Goal: Task Accomplishment & Management: Complete application form

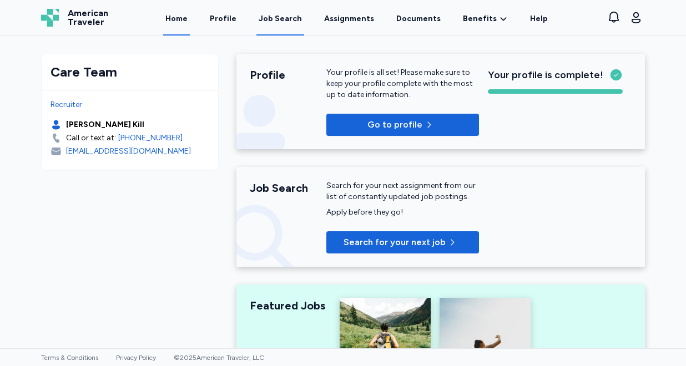
click at [290, 23] on div "Job Search" at bounding box center [280, 18] width 43 height 11
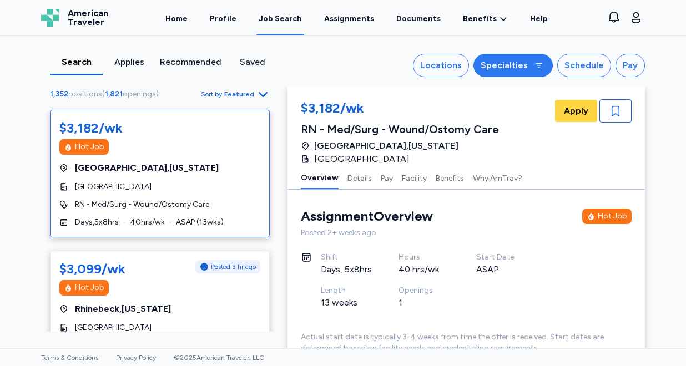
click at [499, 64] on div "Specialties" at bounding box center [504, 65] width 47 height 13
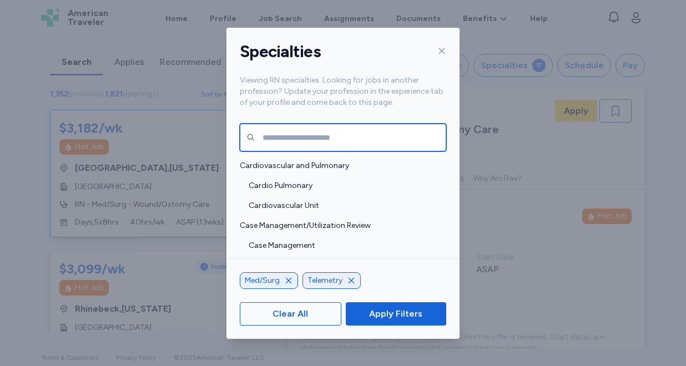
click at [360, 147] on input "text" at bounding box center [343, 138] width 207 height 28
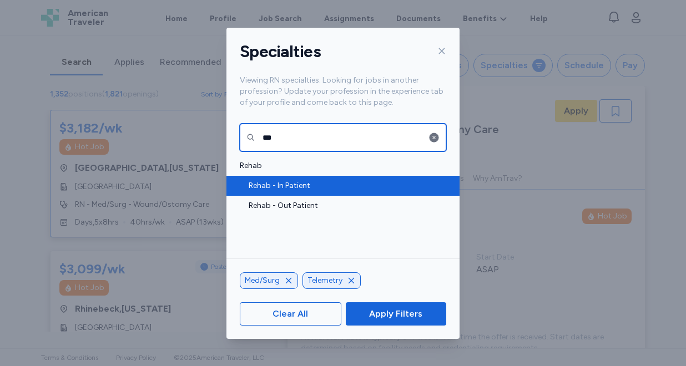
type input "***"
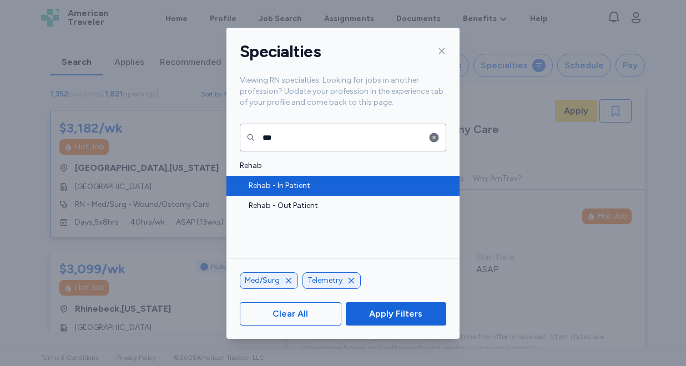
click at [334, 182] on span "Rehab - In Patient" at bounding box center [344, 185] width 191 height 11
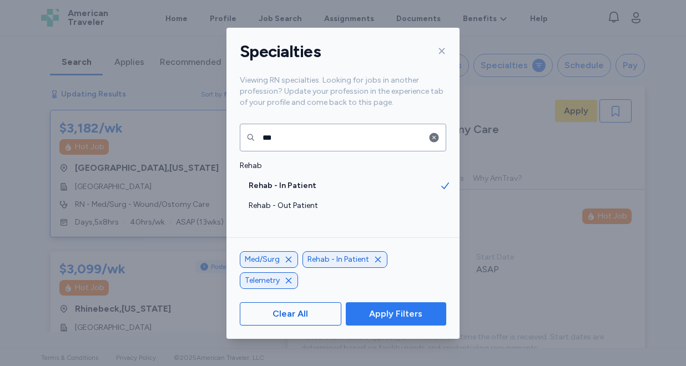
click at [379, 308] on span "Apply Filters" at bounding box center [395, 314] width 53 height 13
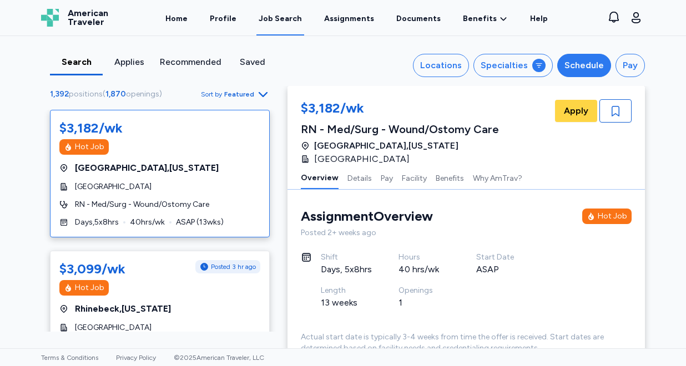
click at [575, 69] on div "Schedule" at bounding box center [584, 65] width 39 height 13
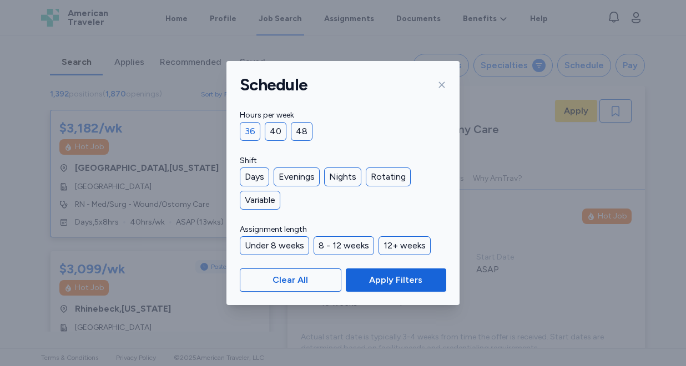
click at [252, 132] on div "36" at bounding box center [250, 131] width 21 height 19
click at [259, 177] on div "Days" at bounding box center [254, 177] width 29 height 19
click at [383, 175] on div "Rotating" at bounding box center [388, 177] width 45 height 19
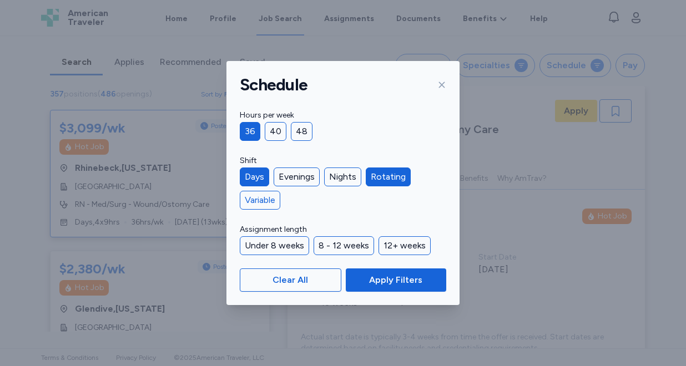
scroll to position [1, 0]
click at [255, 202] on div "Variable" at bounding box center [260, 200] width 41 height 19
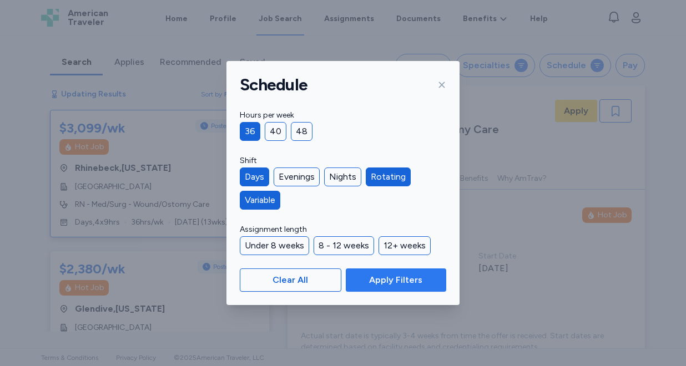
click at [401, 279] on span "Apply Filters" at bounding box center [395, 280] width 53 height 13
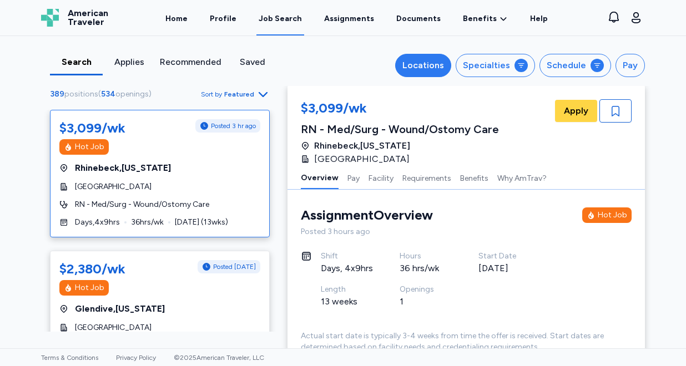
click at [424, 62] on div "Locations" at bounding box center [424, 65] width 42 height 13
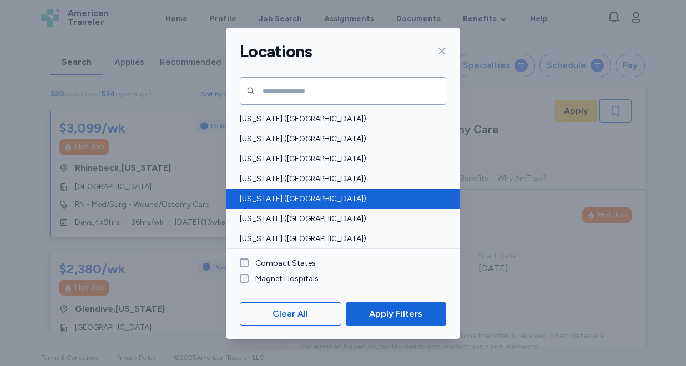
click at [295, 189] on div "[US_STATE] ([GEOGRAPHIC_DATA])" at bounding box center [343, 199] width 233 height 20
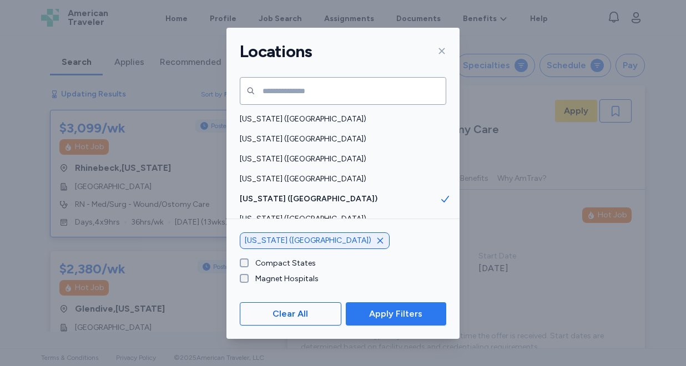
click at [388, 312] on span "Apply Filters" at bounding box center [395, 314] width 53 height 13
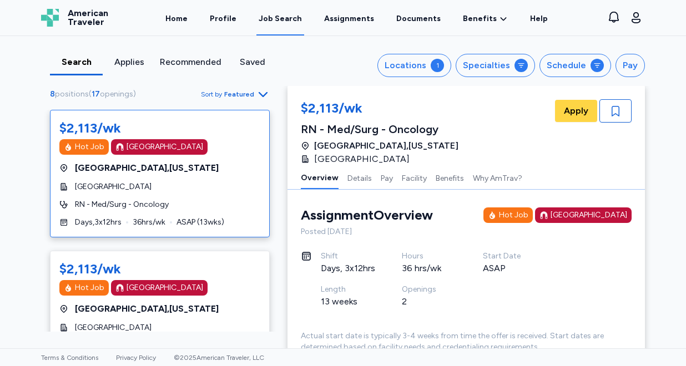
click at [237, 93] on span "Featured" at bounding box center [239, 94] width 30 height 9
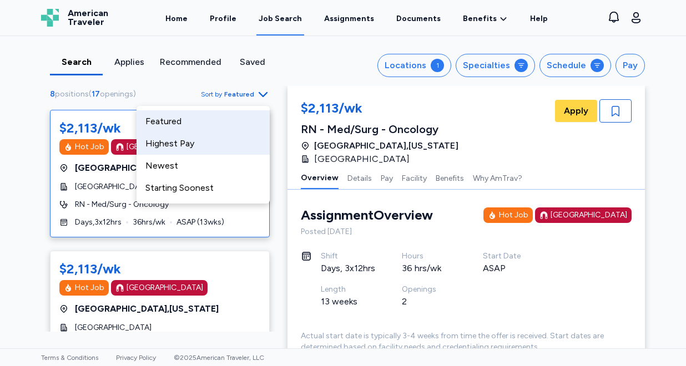
click at [220, 144] on div "Highest Pay" at bounding box center [203, 144] width 133 height 22
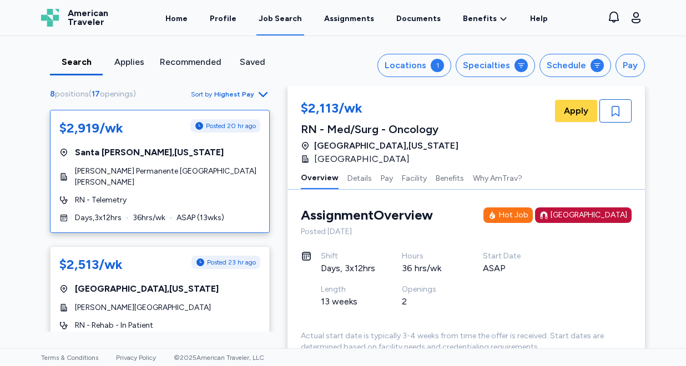
click at [200, 172] on span "[PERSON_NAME] Permanente [GEOGRAPHIC_DATA][PERSON_NAME]" at bounding box center [167, 177] width 185 height 22
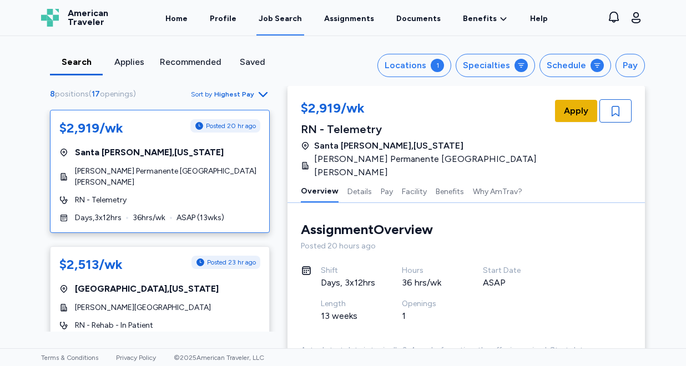
click at [567, 108] on span "Apply" at bounding box center [576, 110] width 24 height 13
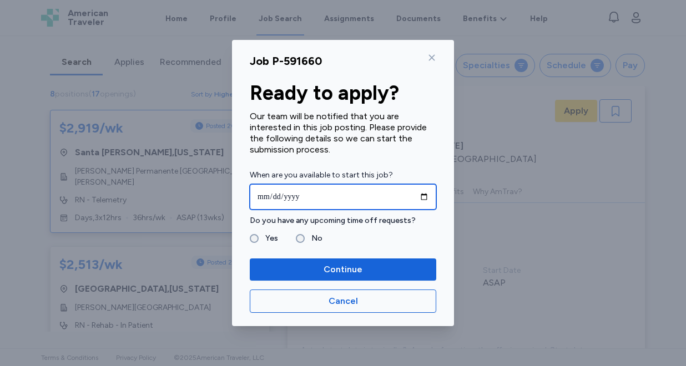
click at [349, 194] on input "date" at bounding box center [343, 197] width 187 height 26
click at [426, 195] on input "date" at bounding box center [343, 197] width 187 height 26
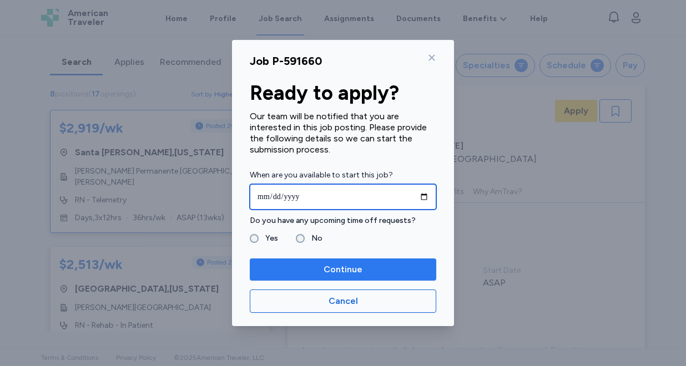
type input "**********"
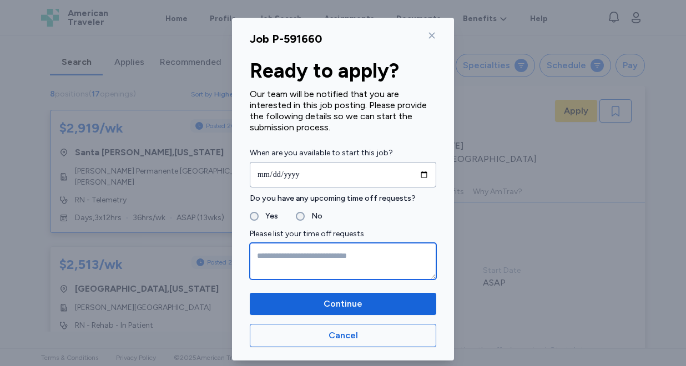
click at [281, 265] on textarea at bounding box center [343, 261] width 187 height 37
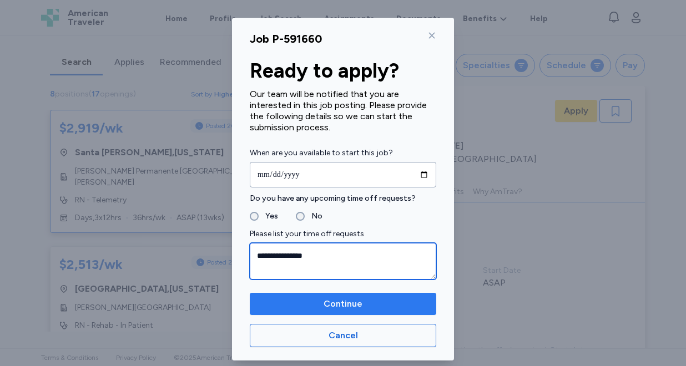
type textarea "**********"
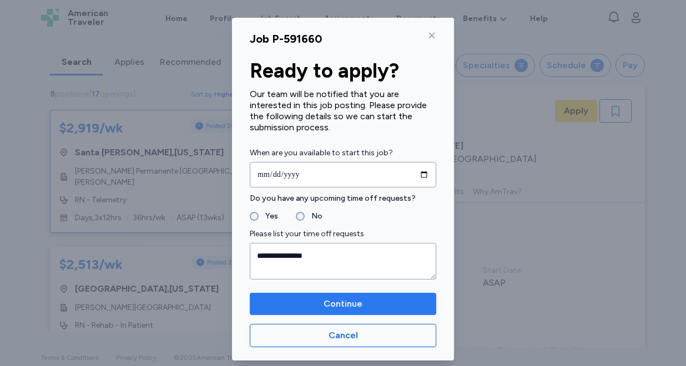
click at [336, 308] on span "Continue" at bounding box center [343, 304] width 39 height 13
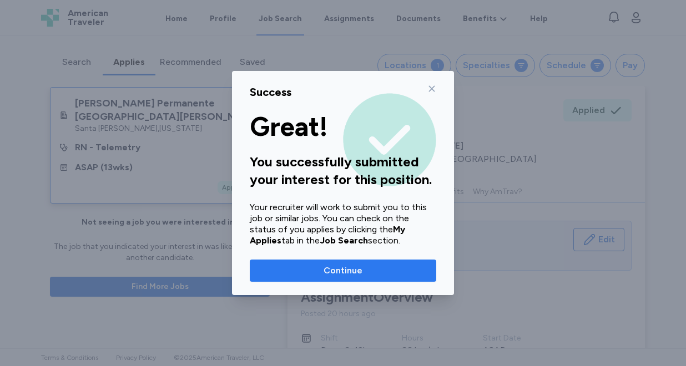
click at [350, 266] on span "Continue" at bounding box center [343, 270] width 39 height 13
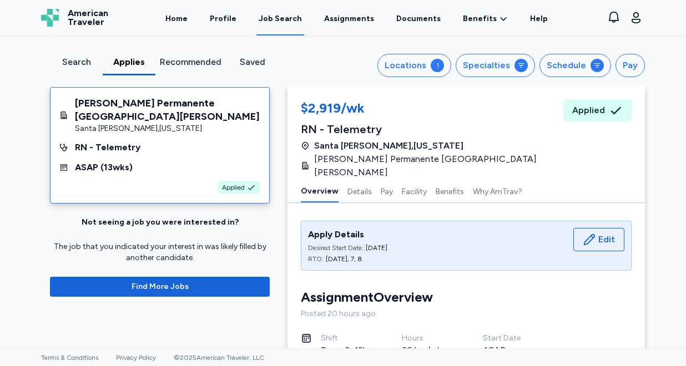
click at [77, 59] on div "Search" at bounding box center [76, 62] width 44 height 13
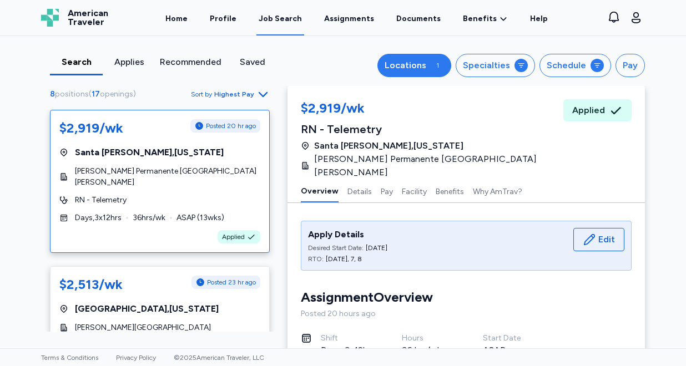
click at [414, 71] on div "Locations" at bounding box center [406, 65] width 42 height 13
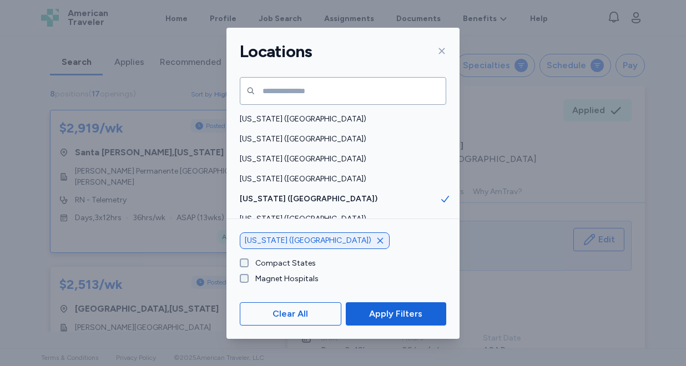
click at [378, 241] on icon "button" at bounding box center [381, 241] width 6 height 6
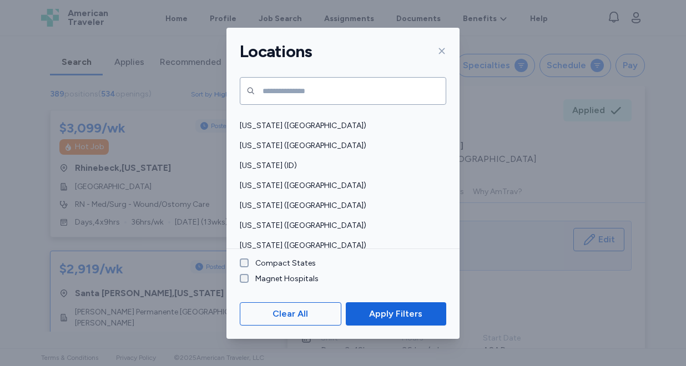
scroll to position [194, 0]
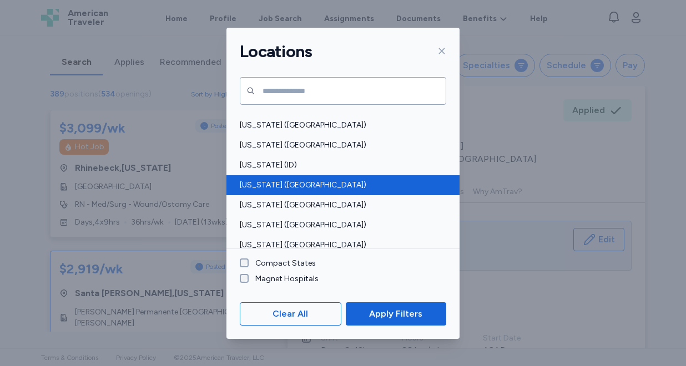
click at [299, 177] on div "[US_STATE] ([GEOGRAPHIC_DATA])" at bounding box center [343, 185] width 233 height 20
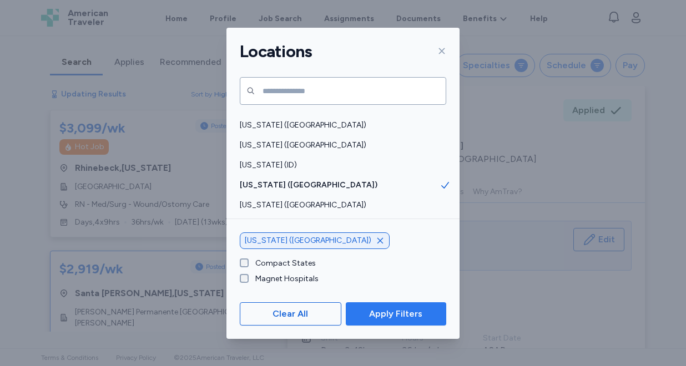
click at [385, 314] on span "Apply Filters" at bounding box center [395, 314] width 53 height 13
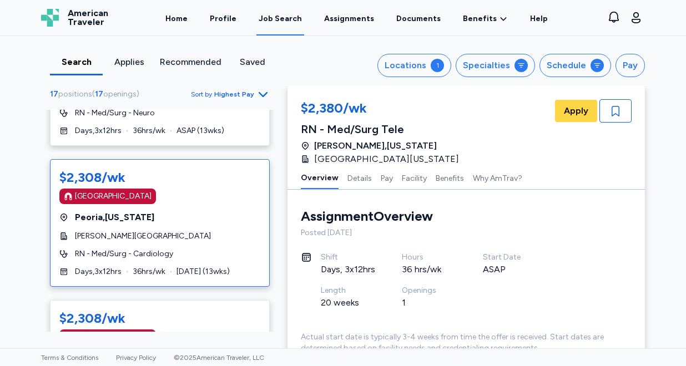
scroll to position [588, 0]
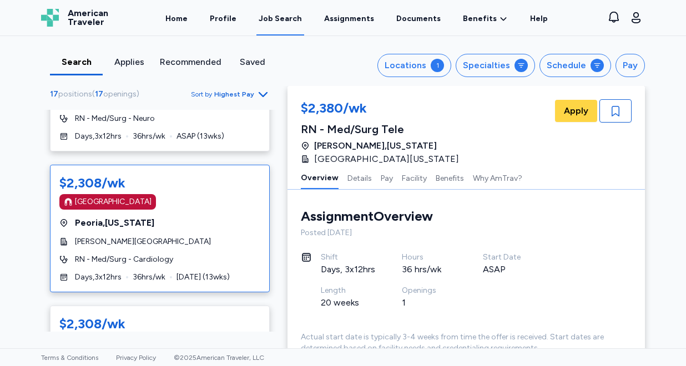
click at [200, 222] on div "[GEOGRAPHIC_DATA] , [US_STATE]" at bounding box center [159, 223] width 201 height 13
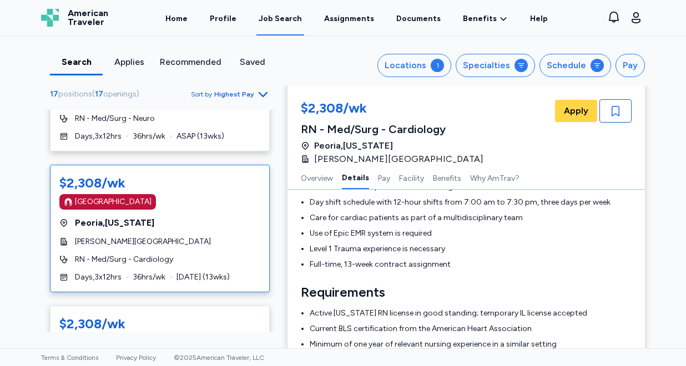
scroll to position [80, 0]
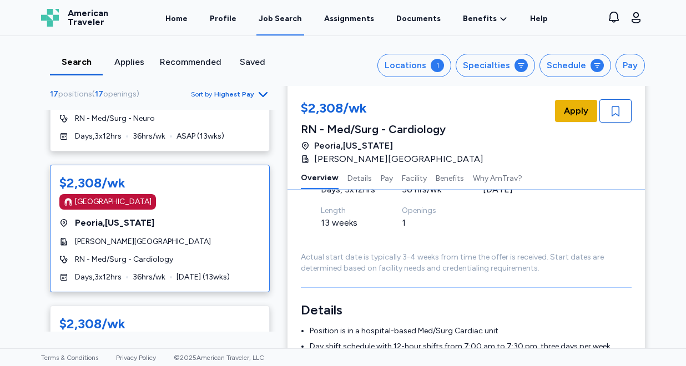
click at [570, 110] on span "Apply" at bounding box center [576, 110] width 24 height 13
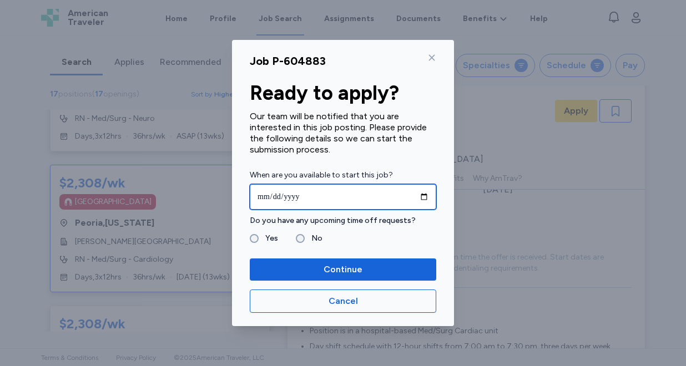
click at [355, 195] on input "date" at bounding box center [343, 197] width 187 height 26
click at [346, 197] on input "date" at bounding box center [343, 197] width 187 height 26
click at [424, 198] on input "date" at bounding box center [343, 197] width 187 height 26
type input "**********"
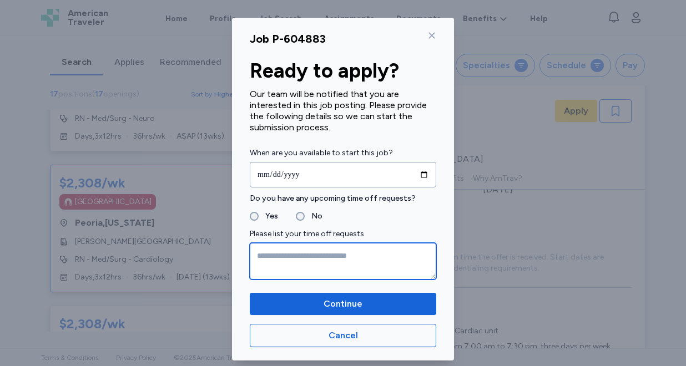
click at [295, 261] on textarea at bounding box center [343, 261] width 187 height 37
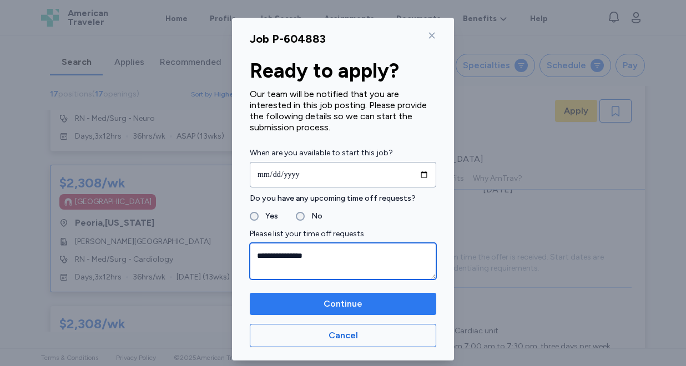
type textarea "**********"
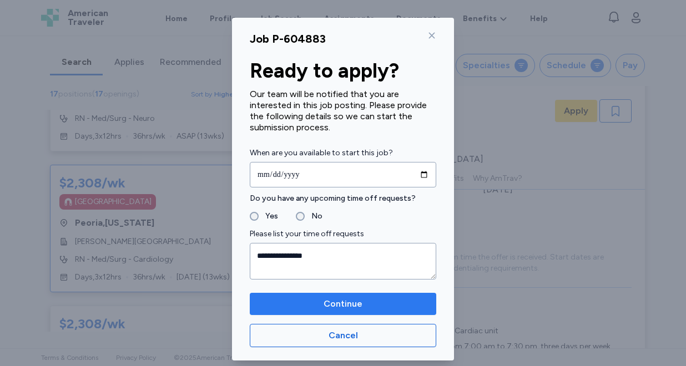
click at [316, 298] on span "Continue" at bounding box center [343, 304] width 169 height 13
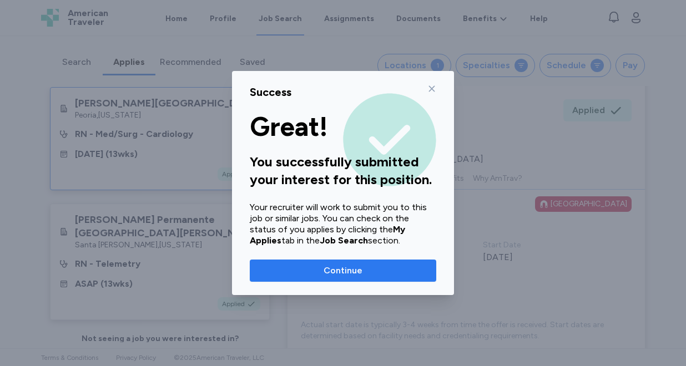
click at [331, 268] on span "Continue" at bounding box center [343, 270] width 39 height 13
